Goal: Transaction & Acquisition: Purchase product/service

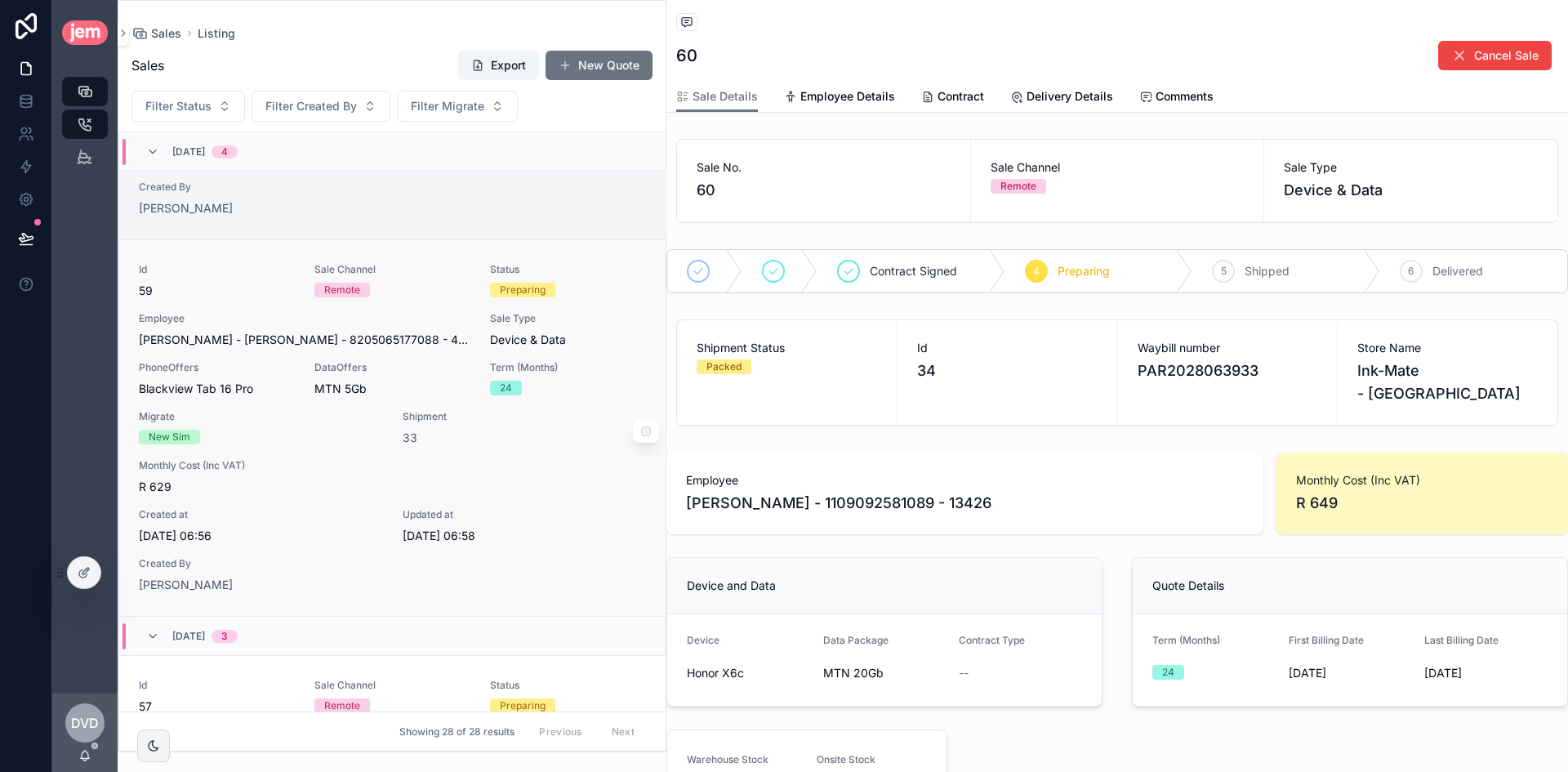
click at [450, 448] on div "Id 59 Sale Channel Remote Status Preparing Employee Matt - Brownell - 820506517…" at bounding box center [392, 428] width 507 height 330
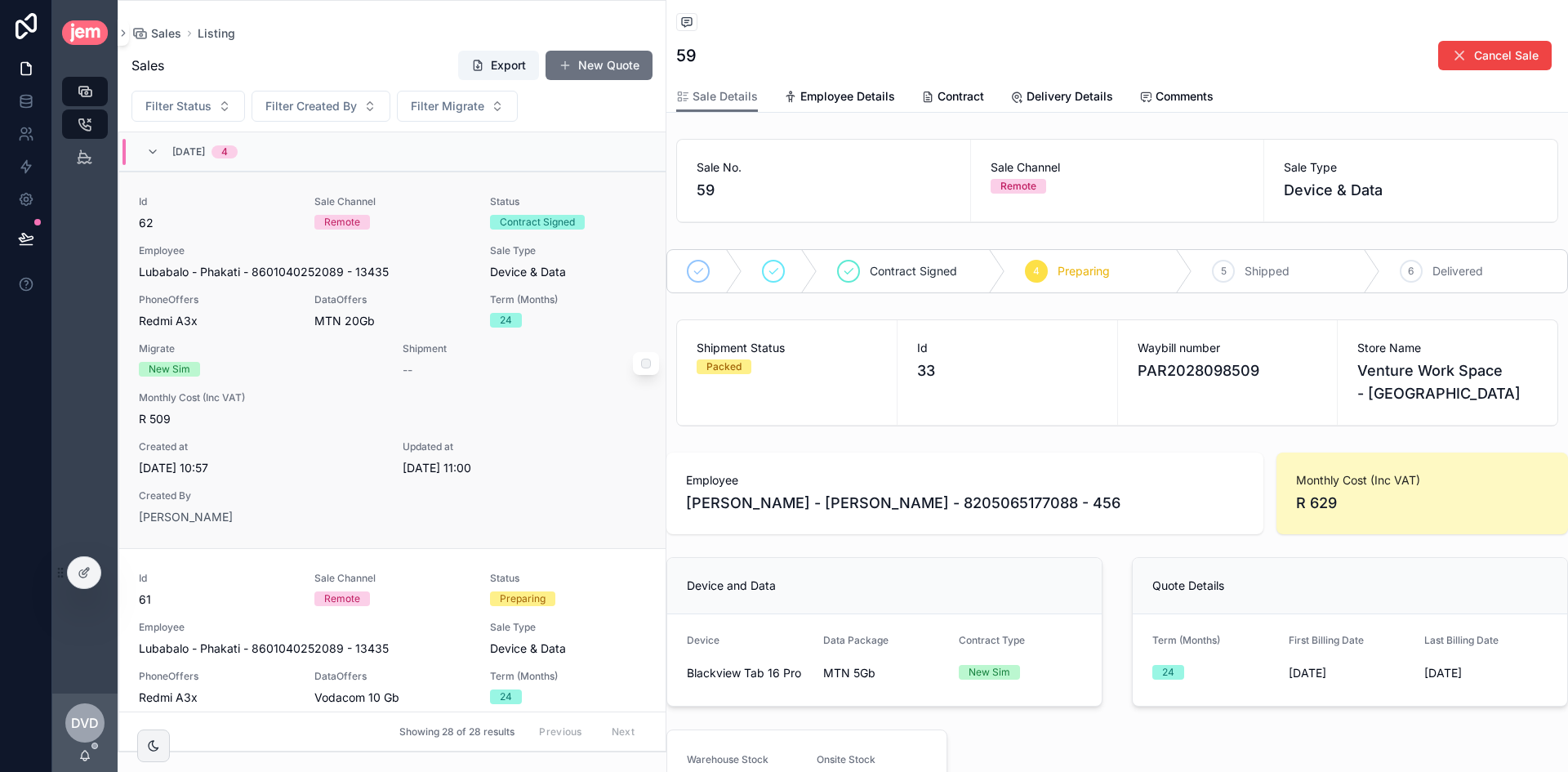
click at [460, 278] on div "Lubabalo - Phakati - 8601040252089 - 13435" at bounding box center [304, 271] width 331 height 16
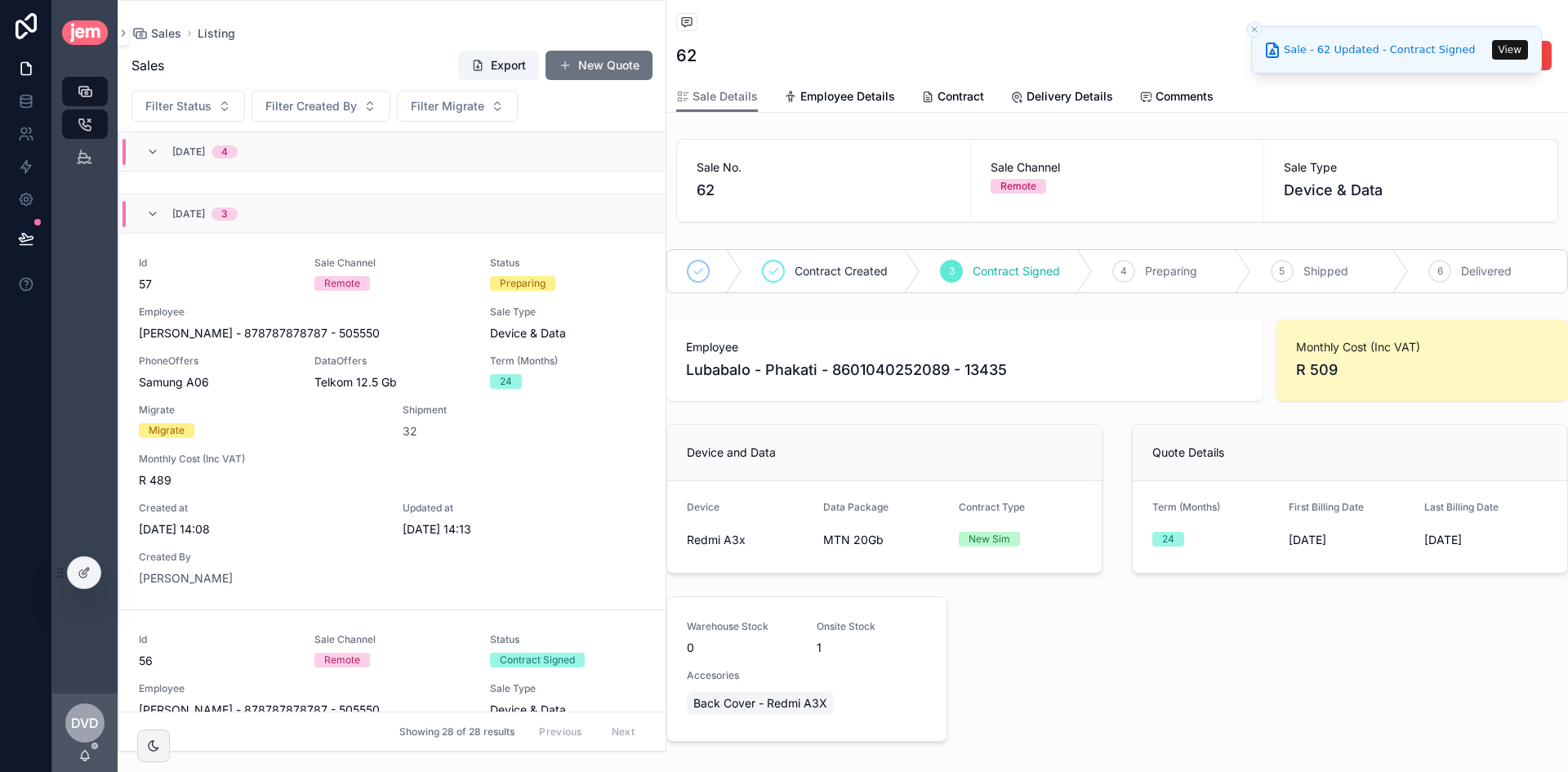
scroll to position [1879, 0]
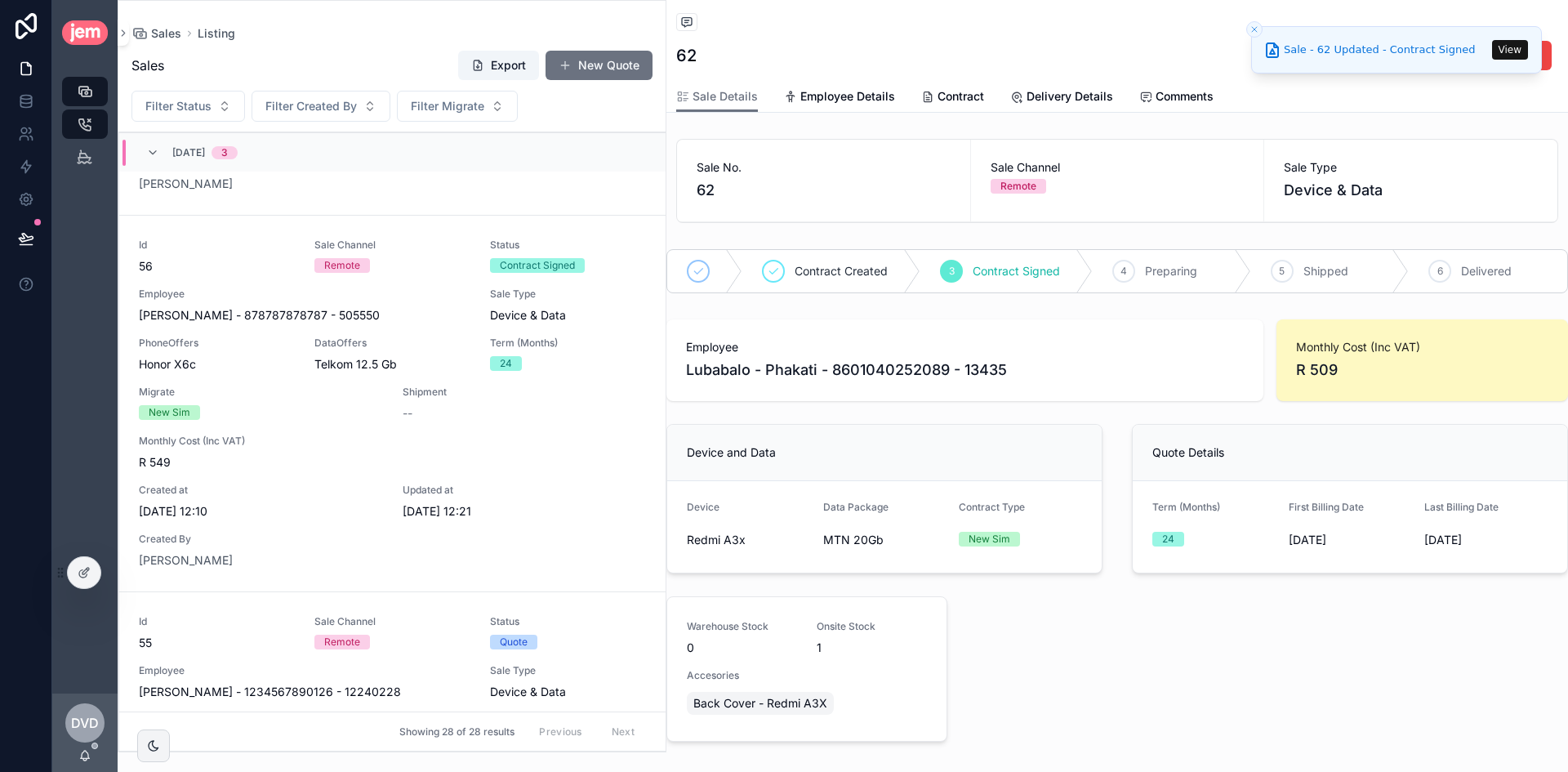
click at [1523, 44] on button "View" at bounding box center [1510, 49] width 36 height 20
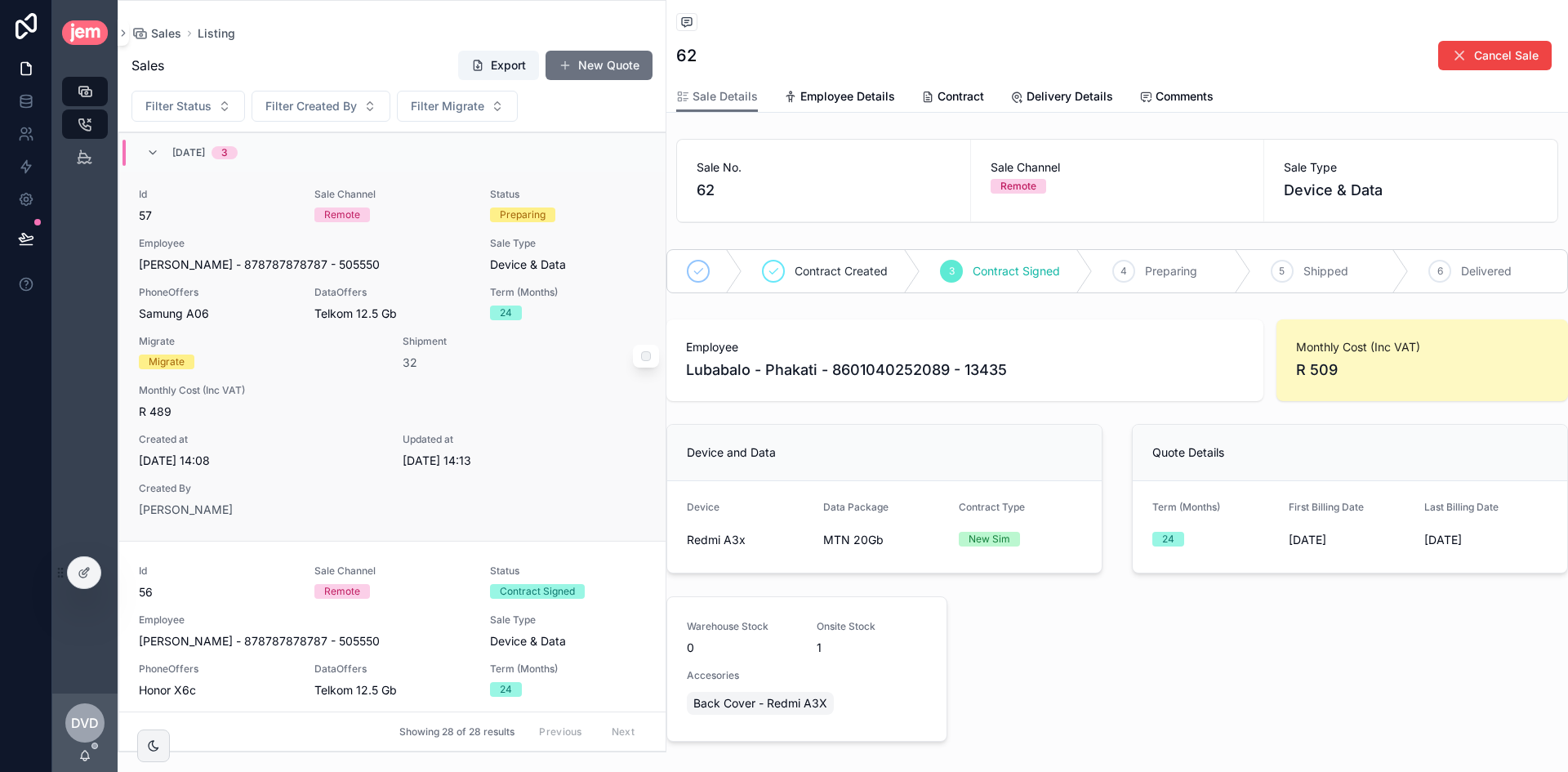
scroll to position [1471, 0]
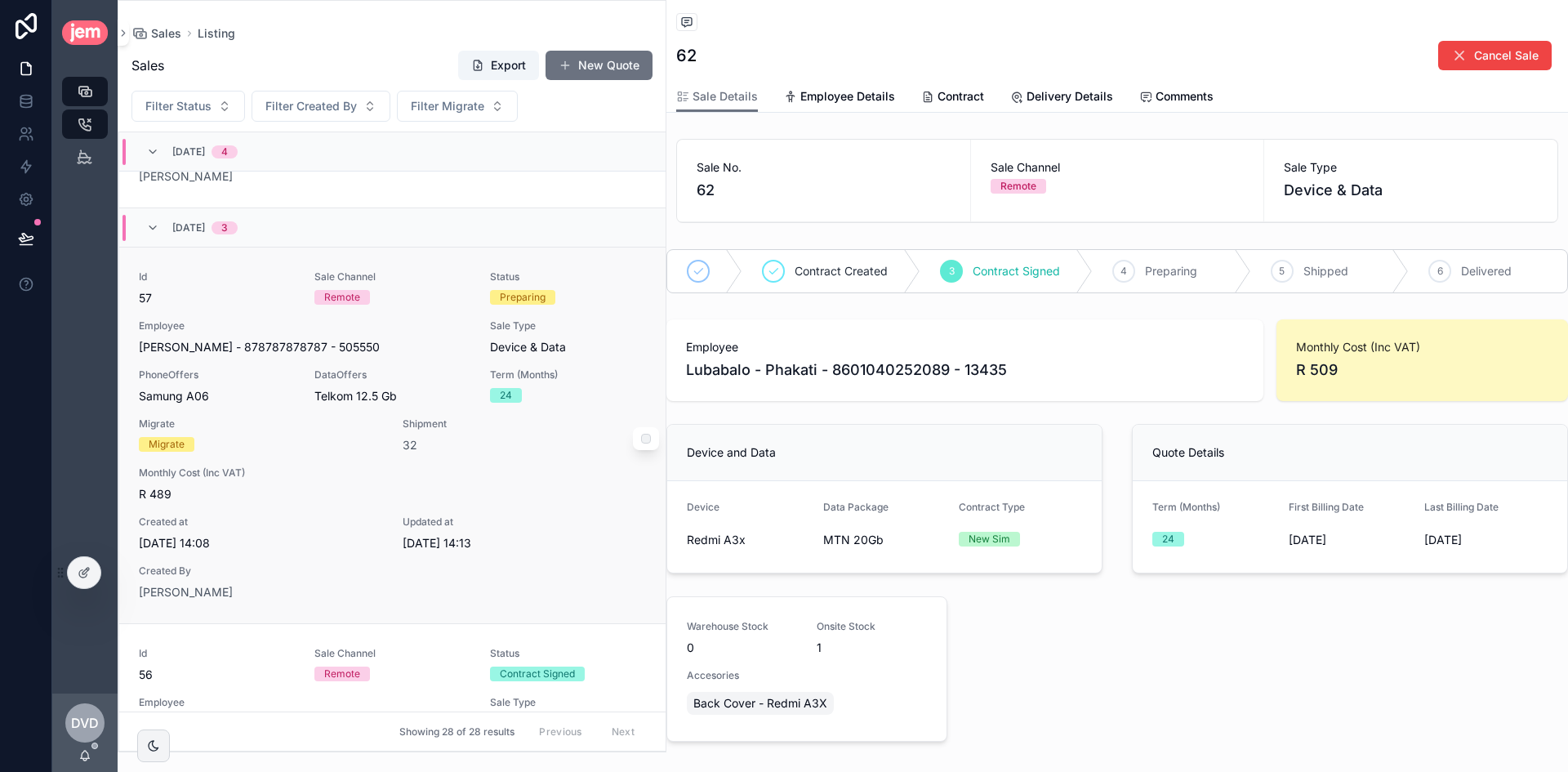
click at [449, 296] on div "Remote" at bounding box center [393, 297] width 156 height 14
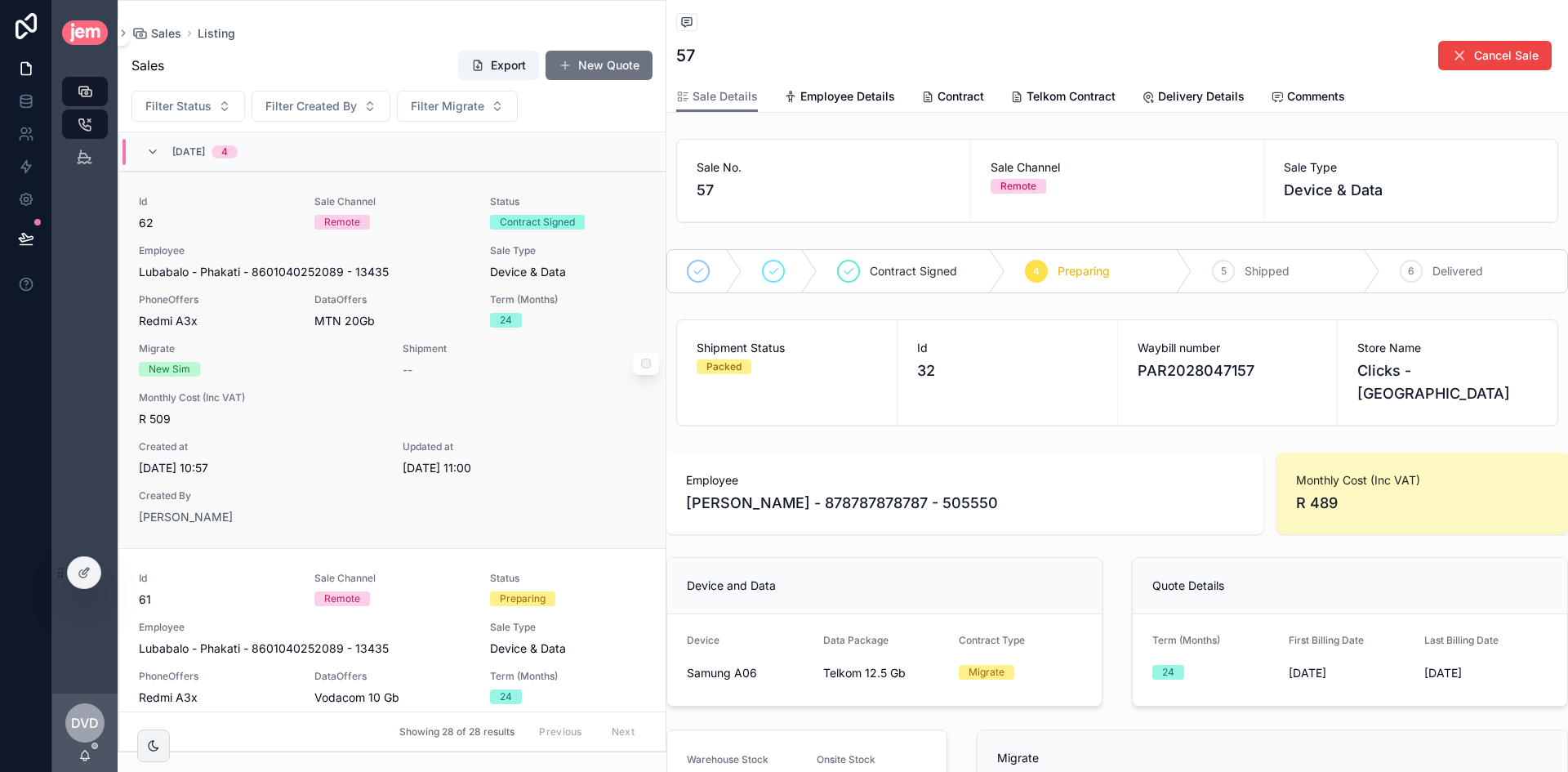
click at [447, 299] on span "DataOffers" at bounding box center [393, 299] width 156 height 13
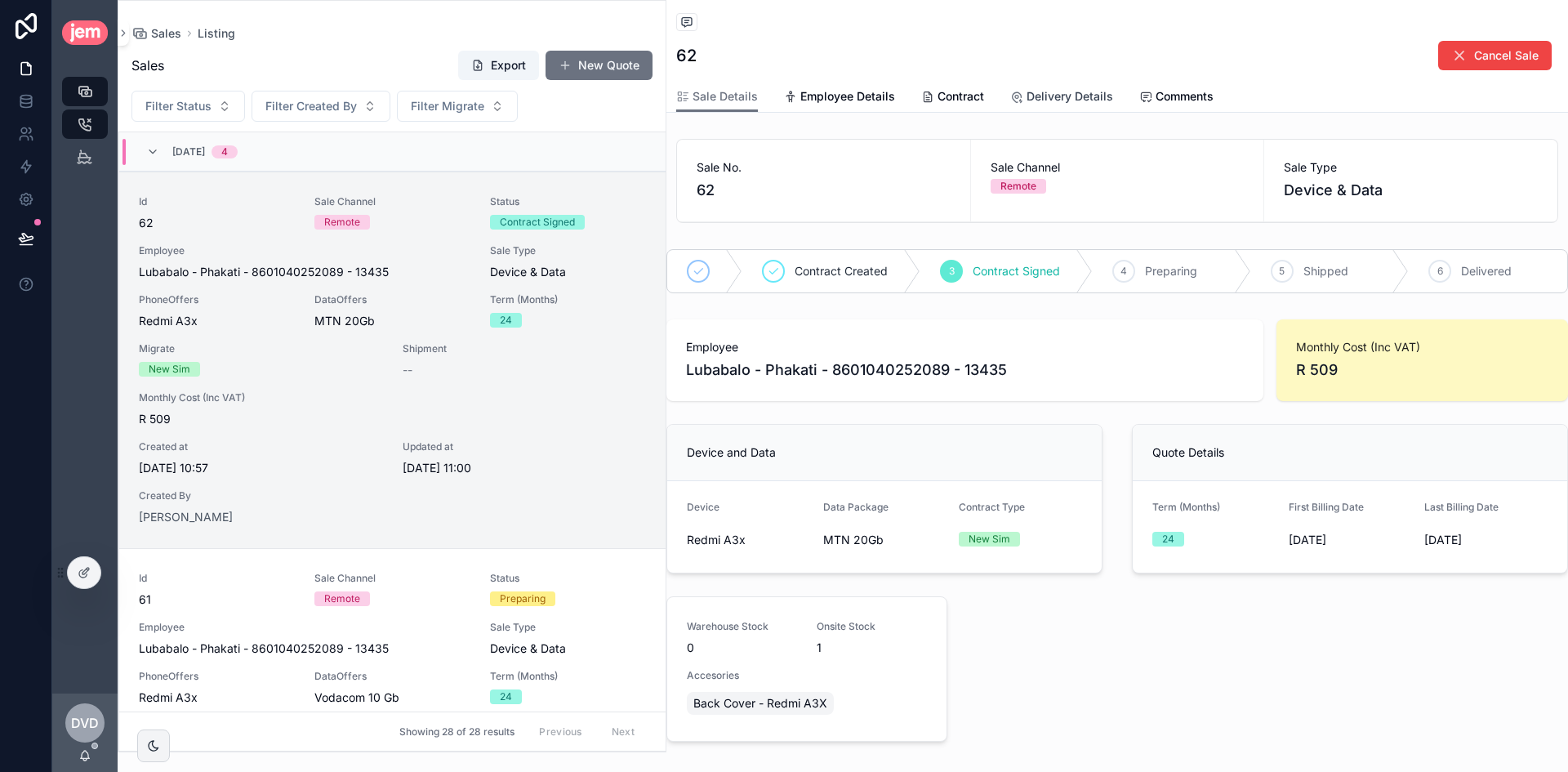
click at [1078, 99] on span "Delivery Details" at bounding box center [1070, 96] width 87 height 16
